Goal: Task Accomplishment & Management: Manage account settings

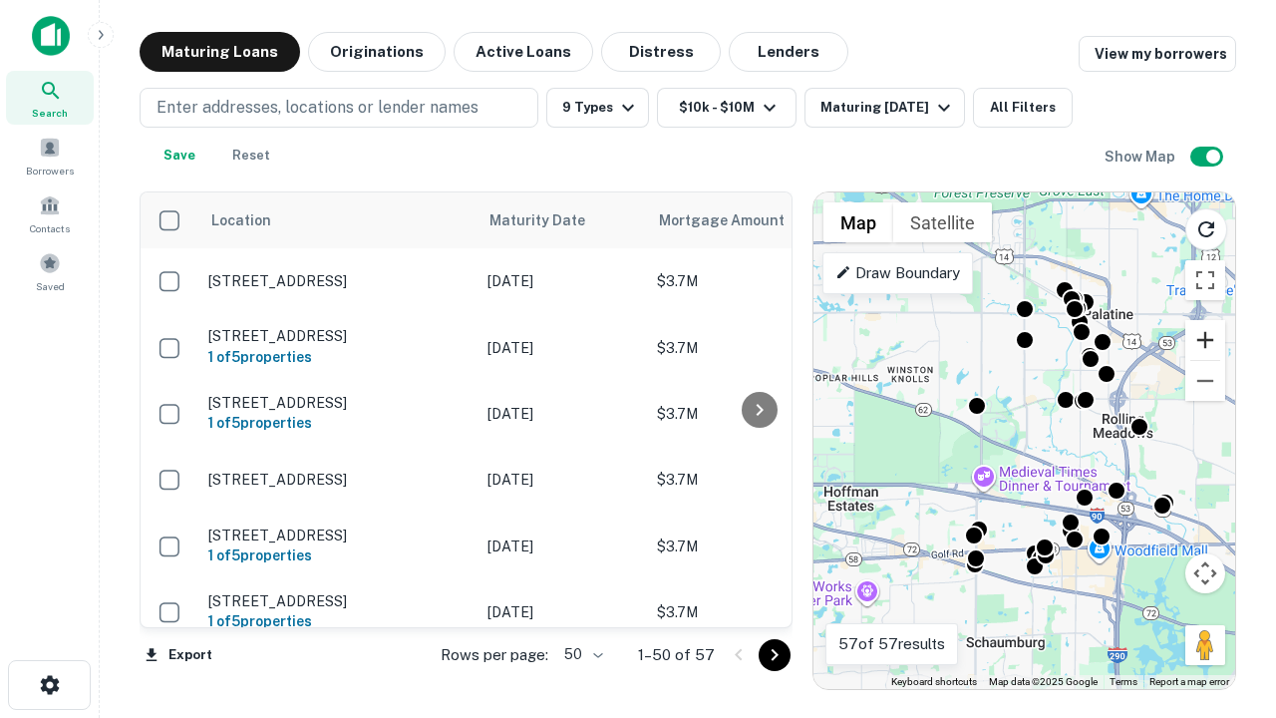
click at [1205, 340] on button "Zoom in" at bounding box center [1205, 340] width 40 height 40
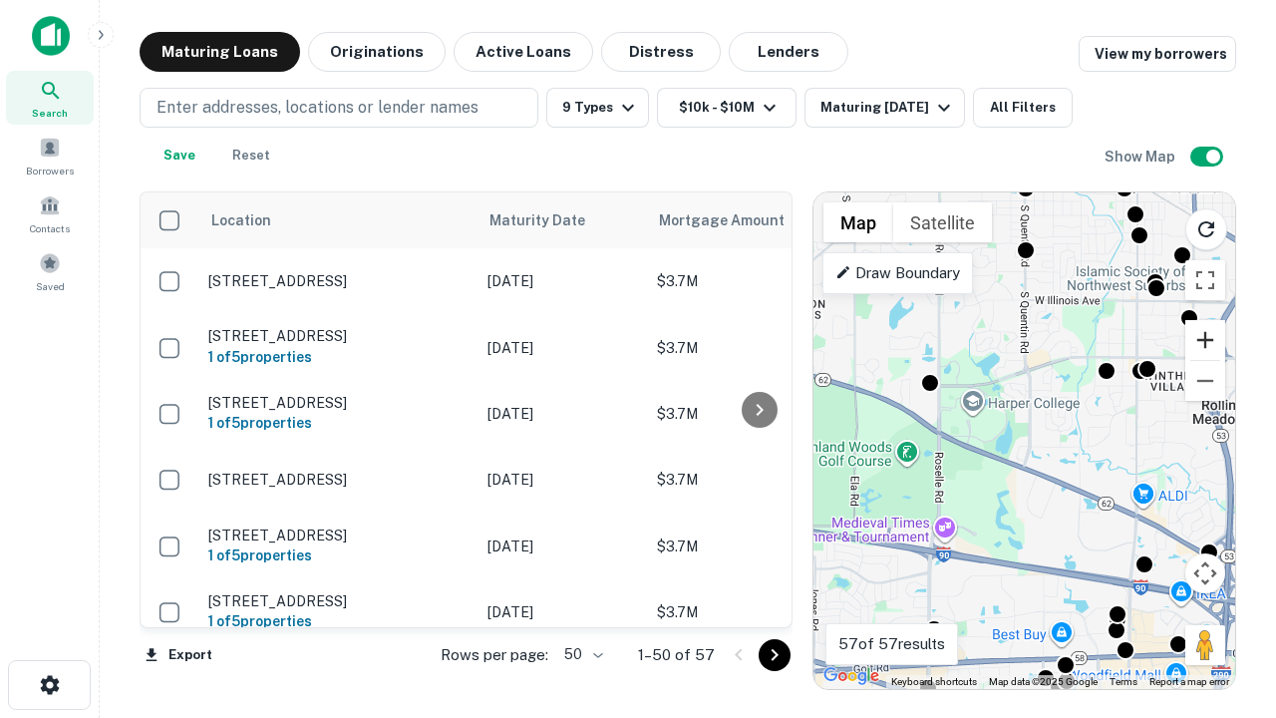
click at [1205, 340] on button "Zoom in" at bounding box center [1205, 340] width 40 height 40
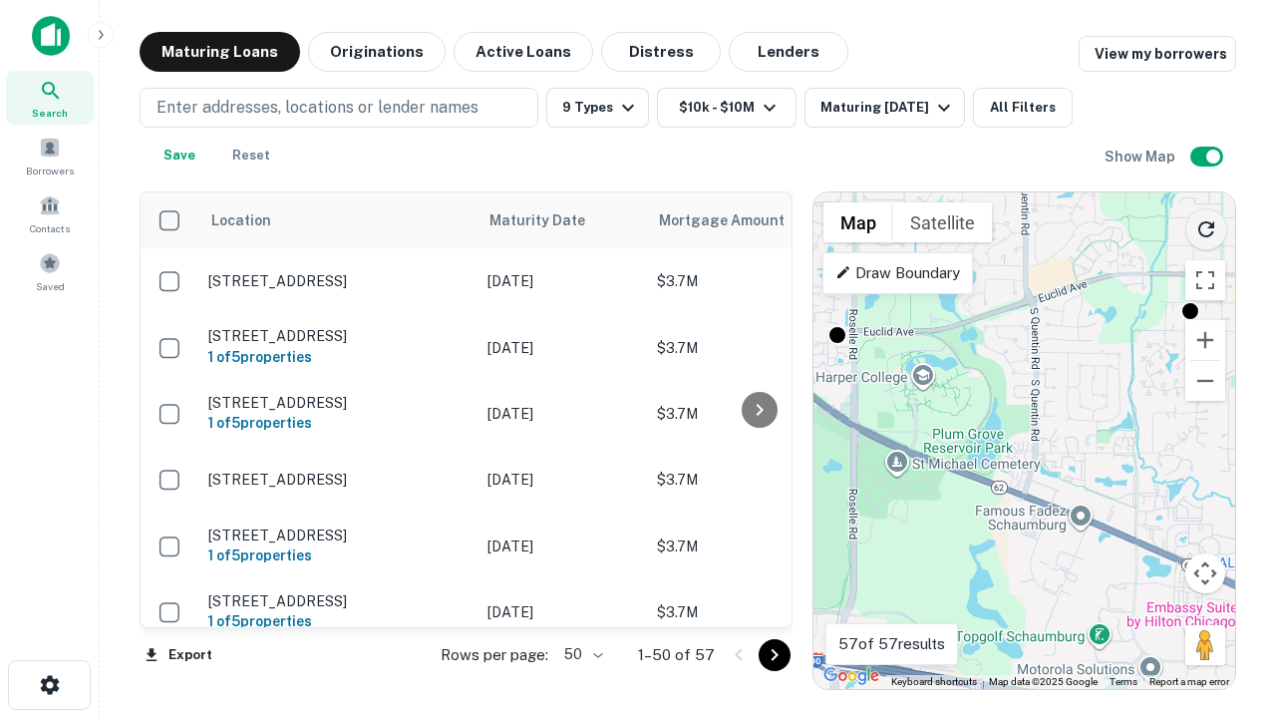
click at [1206, 225] on icon "Reload search area" at bounding box center [1206, 229] width 24 height 24
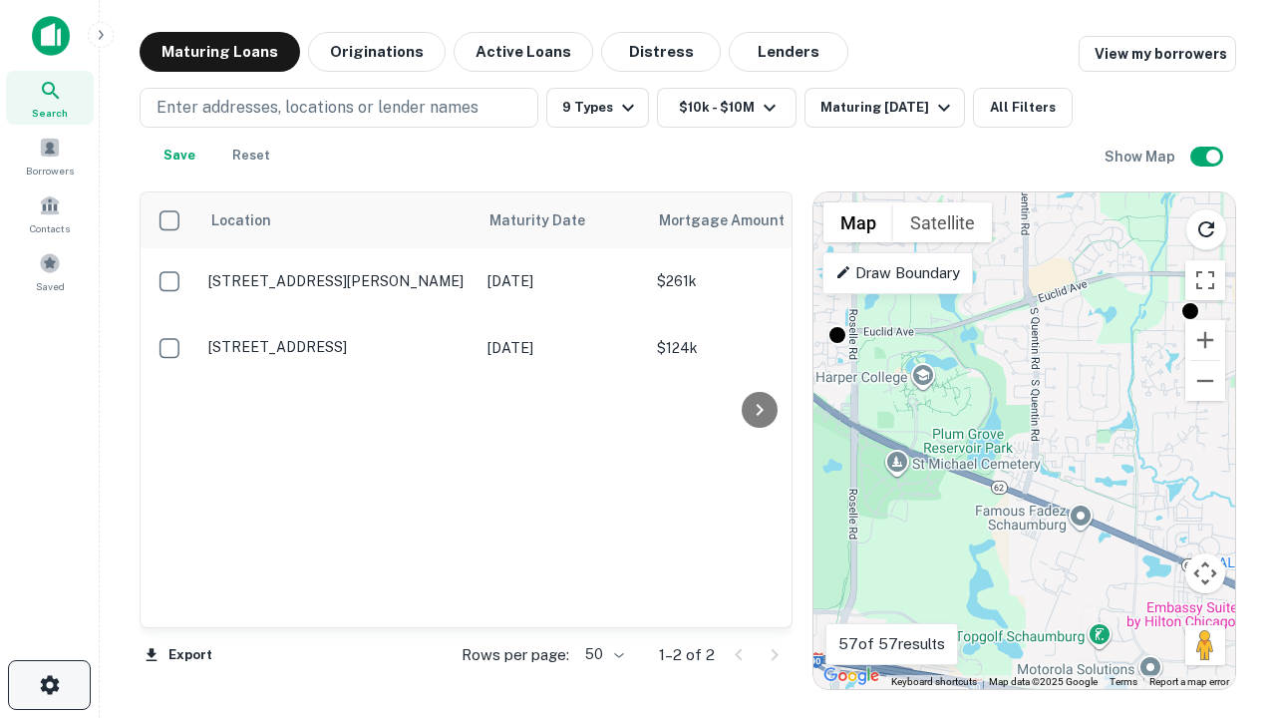
click at [49, 685] on icon "button" at bounding box center [50, 685] width 24 height 24
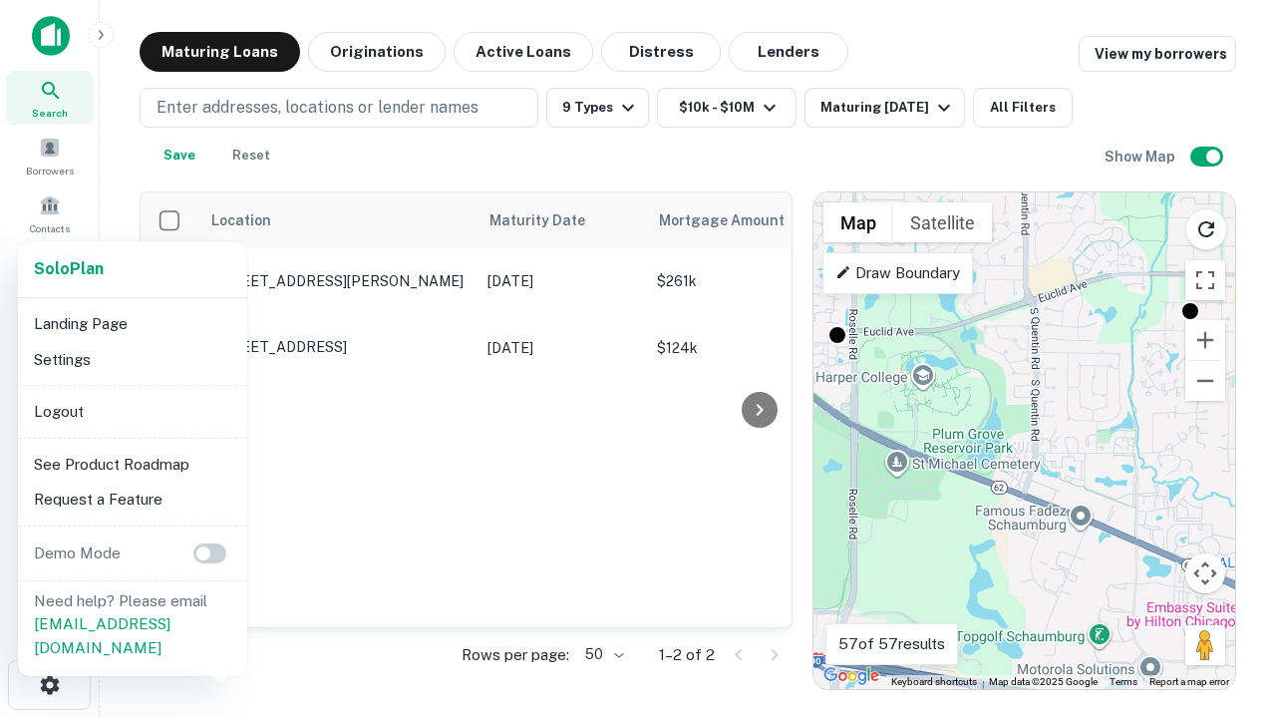
click at [132, 411] on li "Logout" at bounding box center [132, 412] width 213 height 36
